Goal: Task Accomplishment & Management: Manage account settings

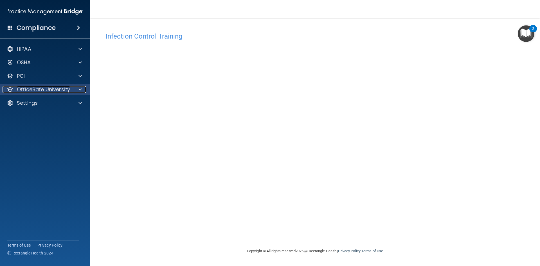
click at [33, 89] on p "OfficeSafe University" at bounding box center [43, 89] width 53 height 7
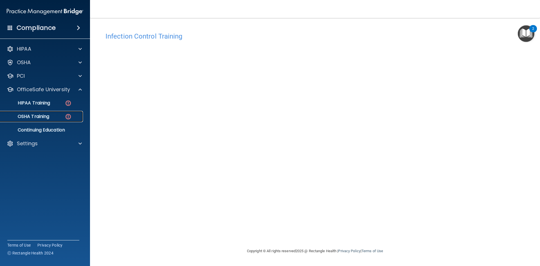
click at [51, 115] on div "OSHA Training" at bounding box center [42, 117] width 77 height 6
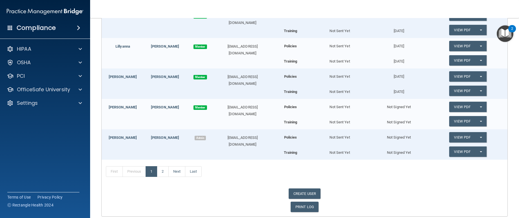
scroll to position [141, 0]
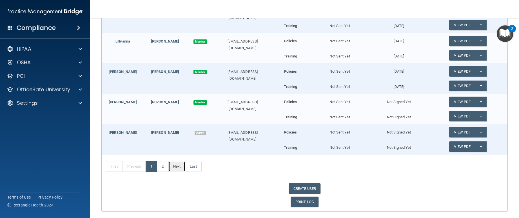
click at [176, 168] on link "Next" at bounding box center [176, 166] width 17 height 11
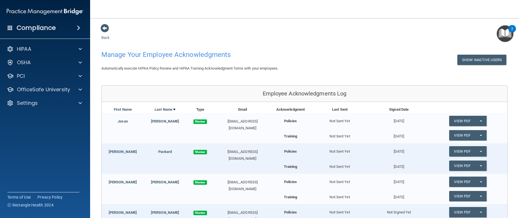
click at [509, 28] on div "2" at bounding box center [512, 28] width 8 height 7
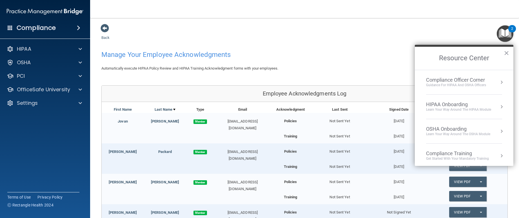
click at [455, 109] on div "Learn Your Way around the HIPAA module" at bounding box center [458, 109] width 65 height 5
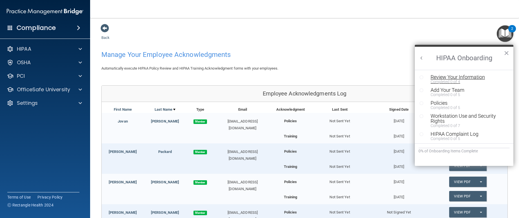
click at [471, 78] on div "Review Your Information" at bounding box center [465, 77] width 71 height 5
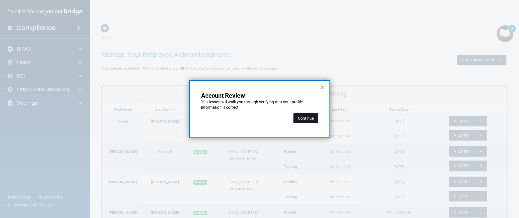
click at [310, 117] on button "Continue" at bounding box center [305, 118] width 25 height 10
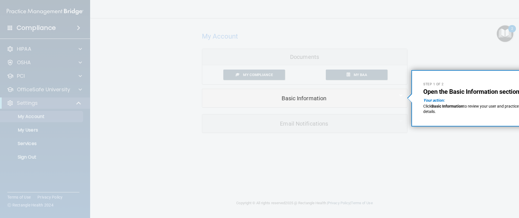
click at [343, 86] on div at bounding box center [304, 44] width 205 height 89
click at [426, 101] on em "Your action:" at bounding box center [433, 100] width 21 height 5
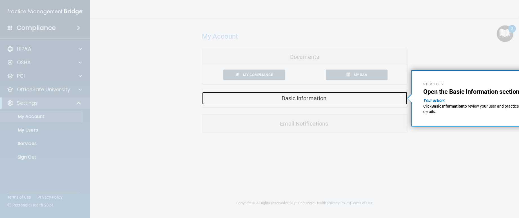
click at [318, 100] on h5 "Basic Information" at bounding box center [295, 98] width 179 height 6
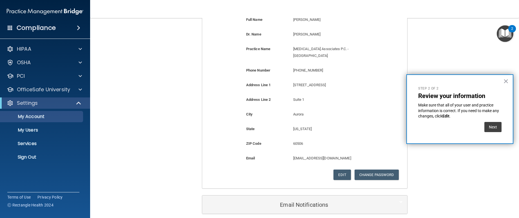
scroll to position [113, 0]
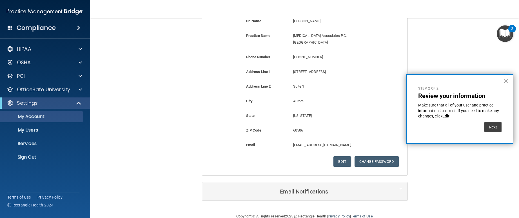
click at [504, 85] on button "×" at bounding box center [505, 81] width 5 height 9
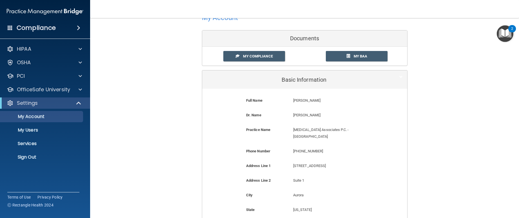
scroll to position [0, 0]
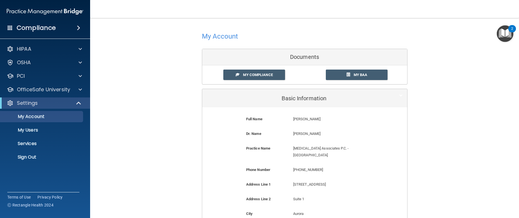
click at [510, 29] on div "2" at bounding box center [512, 28] width 8 height 7
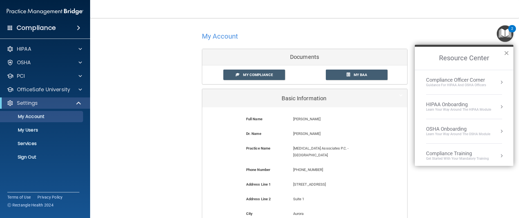
click at [505, 52] on button "×" at bounding box center [506, 52] width 5 height 9
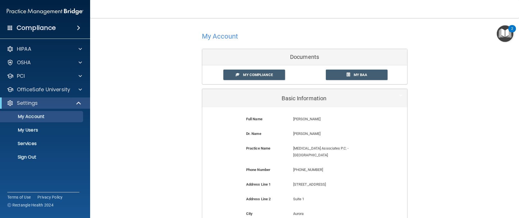
click at [512, 30] on div "2" at bounding box center [512, 32] width 2 height 7
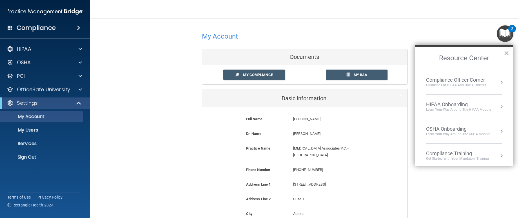
click at [506, 53] on button "×" at bounding box center [506, 52] width 5 height 9
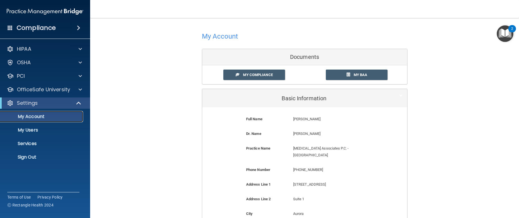
click at [46, 117] on p "My Account" at bounding box center [42, 117] width 77 height 6
click at [78, 103] on span at bounding box center [79, 103] width 5 height 7
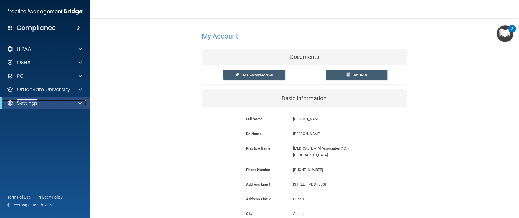
click at [78, 103] on span at bounding box center [79, 103] width 3 height 7
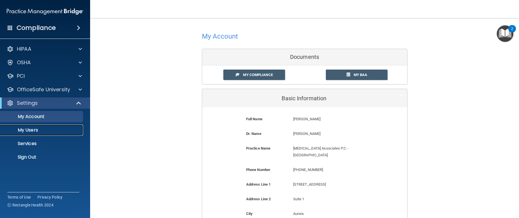
click at [41, 129] on p "My Users" at bounding box center [42, 130] width 77 height 6
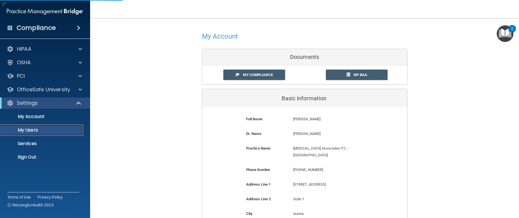
select select "20"
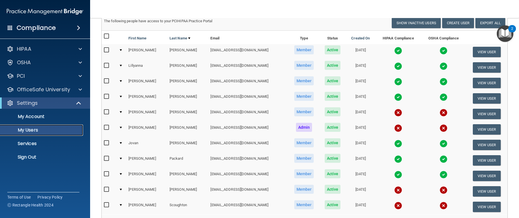
scroll to position [56, 0]
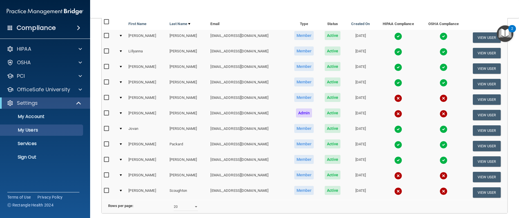
click at [394, 178] on img at bounding box center [398, 176] width 8 height 8
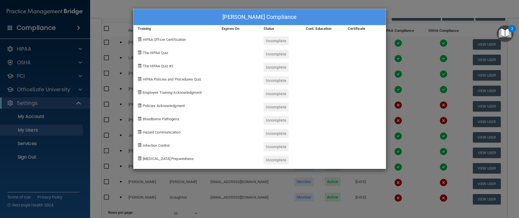
click at [274, 40] on div "Incomplete" at bounding box center [275, 40] width 25 height 9
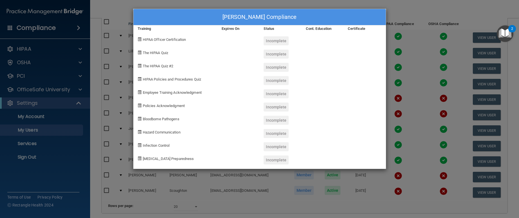
click at [419, 10] on div "Maritza Ruiz's Compliance Training Expires On Status Cont. Education Certificat…" at bounding box center [259, 109] width 519 height 218
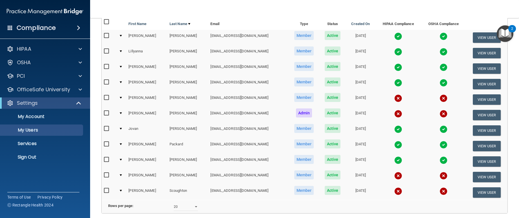
click at [107, 175] on input "checkbox" at bounding box center [107, 175] width 6 height 5
checkbox input "true"
click at [121, 176] on td at bounding box center [122, 176] width 10 height 15
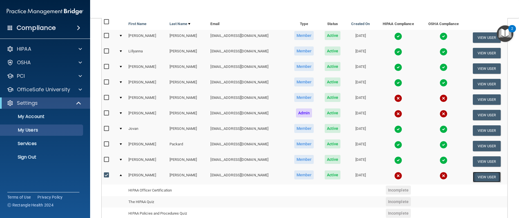
click at [481, 176] on button "View User" at bounding box center [487, 177] width 28 height 10
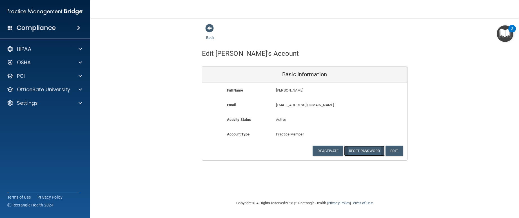
click at [370, 150] on button "Reset Password" at bounding box center [364, 151] width 41 height 10
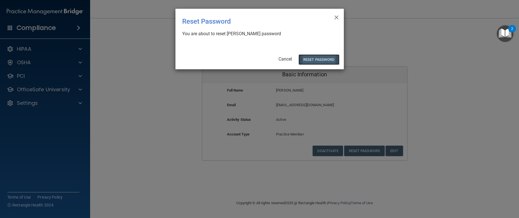
click at [321, 57] on button "Reset Password" at bounding box center [318, 59] width 41 height 10
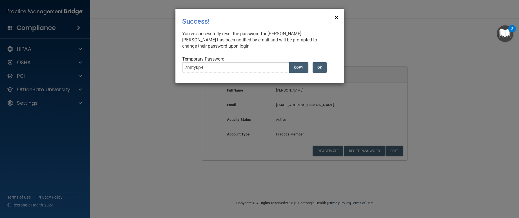
click at [337, 14] on span "×" at bounding box center [336, 16] width 5 height 11
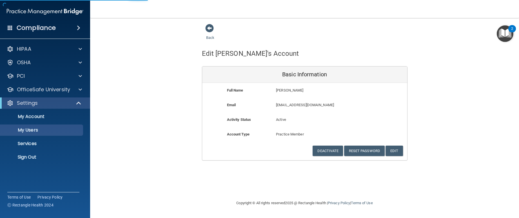
select select "20"
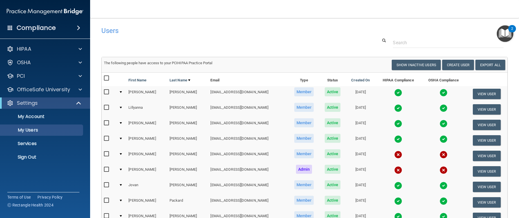
click at [510, 37] on img "Open Resource Center, 2 new notifications" at bounding box center [505, 33] width 17 height 17
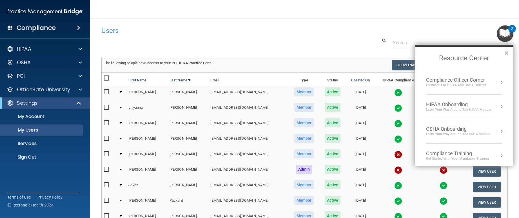
click at [505, 54] on button "×" at bounding box center [506, 52] width 5 height 9
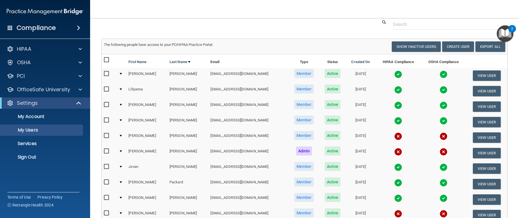
scroll to position [56, 0]
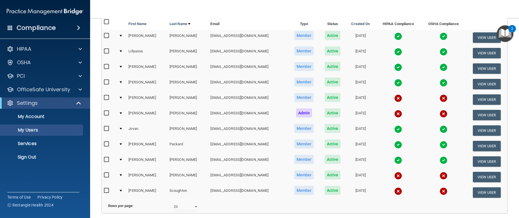
click at [77, 28] on span at bounding box center [78, 27] width 3 height 7
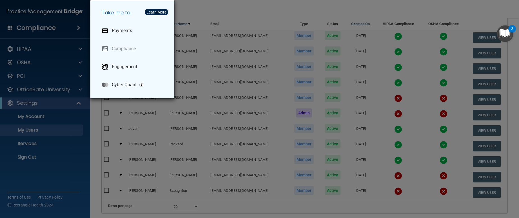
click at [203, 13] on div "Take me to: Payments Compliance Engagement Cyber Quant" at bounding box center [259, 109] width 519 height 218
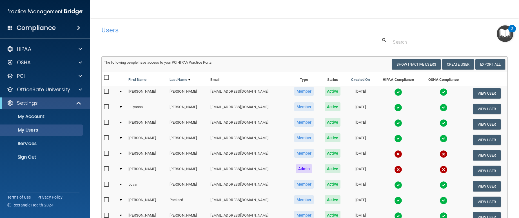
scroll to position [0, 0]
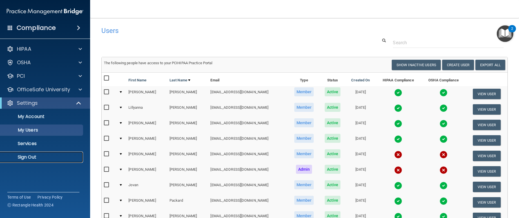
click at [31, 155] on p "Sign Out" at bounding box center [42, 157] width 77 height 6
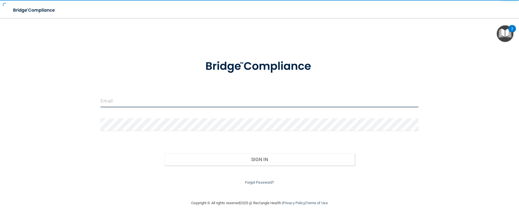
type input "[EMAIL_ADDRESS][DOMAIN_NAME]"
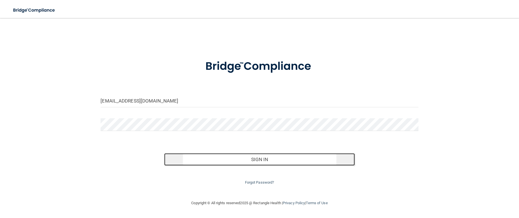
click at [249, 159] on button "Sign In" at bounding box center [259, 159] width 191 height 12
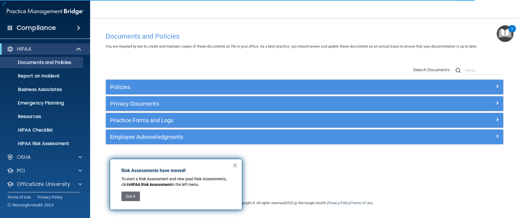
click at [235, 166] on button "×" at bounding box center [234, 165] width 5 height 9
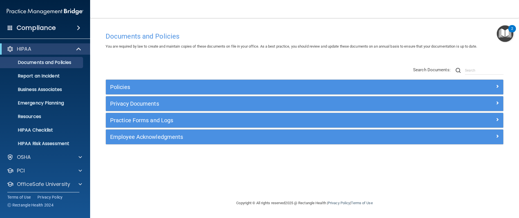
click at [377, 13] on nav "Toggle navigation Laury Marek lm.chicagoareaoms@gmail.com Manage My Enterprise …" at bounding box center [304, 9] width 429 height 18
click at [66, 26] on div "Compliance" at bounding box center [45, 28] width 90 height 12
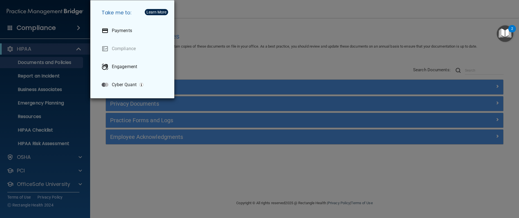
click at [215, 26] on div "Take me to: Payments Compliance Engagement Cyber Quant" at bounding box center [259, 109] width 519 height 218
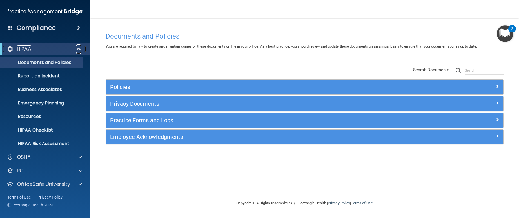
click at [80, 52] on span at bounding box center [79, 49] width 5 height 7
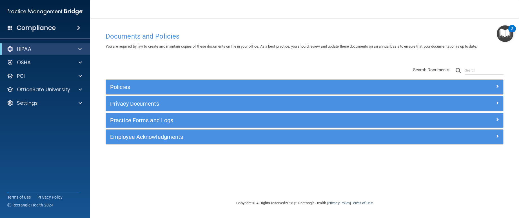
click at [264, 26] on div "Documents and Policies You are required by law to create and maintain copies of…" at bounding box center [304, 109] width 406 height 170
click at [84, 103] on div at bounding box center [79, 103] width 14 height 7
click at [30, 155] on p "Sign Out" at bounding box center [42, 157] width 77 height 6
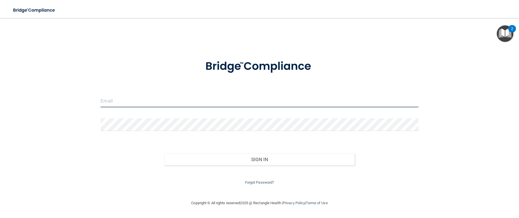
type input "[EMAIL_ADDRESS][DOMAIN_NAME]"
